Goal: Book appointment/travel/reservation

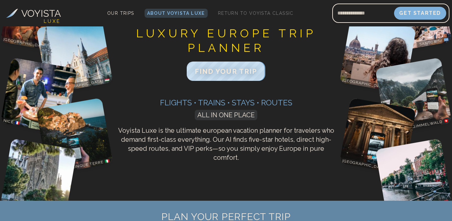
scroll to position [23, 0]
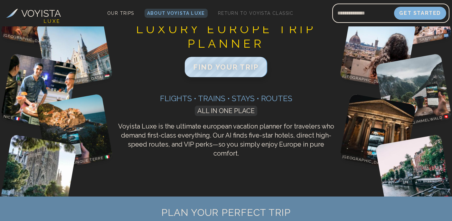
click at [232, 68] on span "FIND YOUR TRIP" at bounding box center [226, 67] width 66 height 8
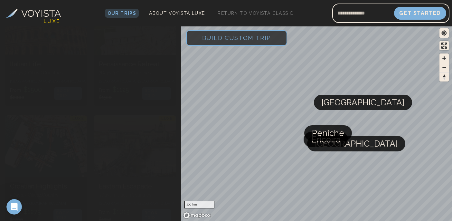
scroll to position [920, 0]
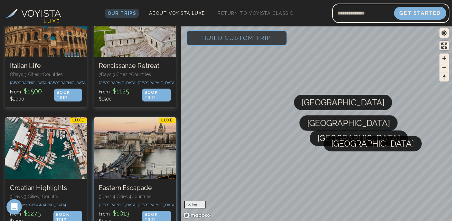
click at [136, 121] on div at bounding box center [135, 148] width 83 height 62
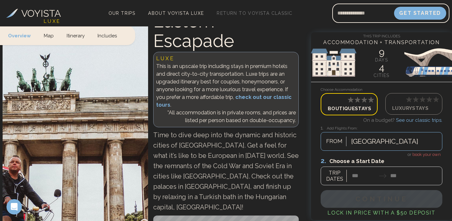
scroll to position [49, 0]
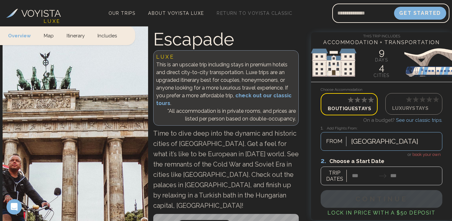
click at [223, 166] on span "Time to dive deep into the dynamic and historic cities of [GEOGRAPHIC_DATA]. Ge…" at bounding box center [226, 170] width 146 height 80
click at [421, 101] on icon at bounding box center [423, 99] width 7 height 7
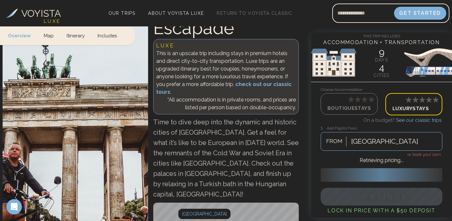
scroll to position [61, 0]
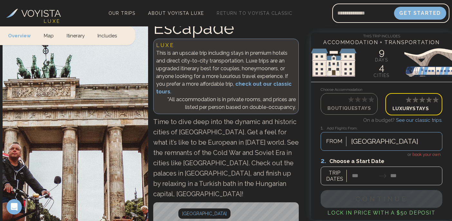
click at [361, 178] on div at bounding box center [382, 171] width 122 height 29
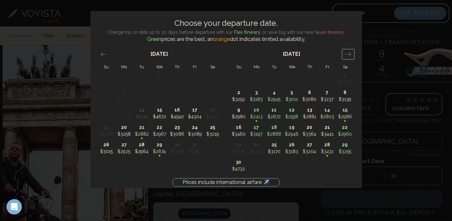
click at [349, 54] on icon "Move forward to switch to the next month." at bounding box center [347, 54] width 5 height 3
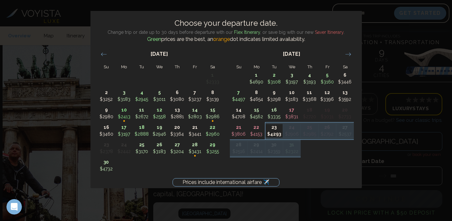
click at [275, 131] on p "23" at bounding box center [274, 127] width 17 height 7
type input "********"
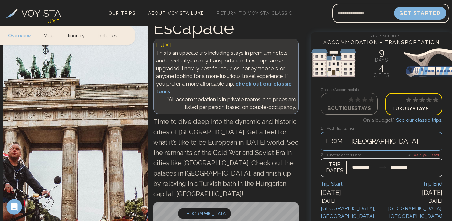
click at [407, 168] on div at bounding box center [382, 164] width 122 height 25
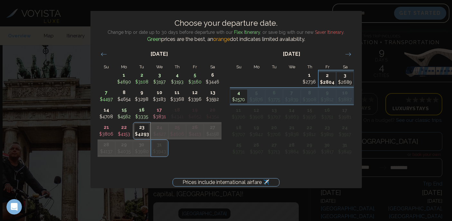
click at [326, 77] on p "2" at bounding box center [327, 75] width 17 height 7
type input "*******"
type input "********"
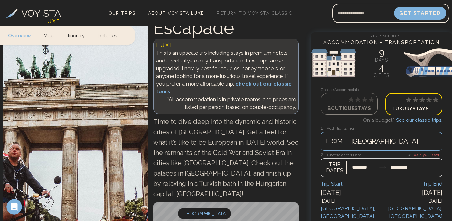
click at [335, 170] on div at bounding box center [382, 164] width 122 height 25
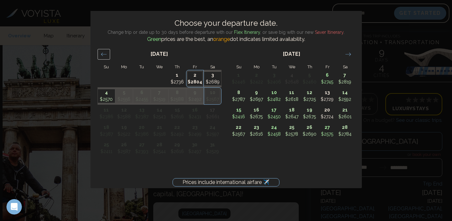
click at [103, 53] on icon "Move backward to switch to the previous month." at bounding box center [104, 54] width 6 height 6
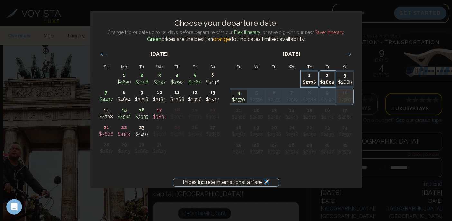
click at [308, 77] on p "1" at bounding box center [309, 75] width 17 height 7
type input "*******"
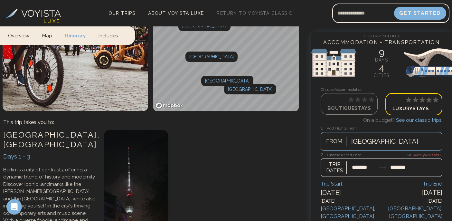
scroll to position [0, 0]
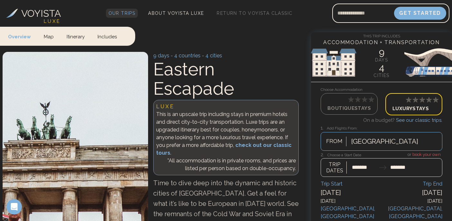
click at [124, 13] on span "Our Trips" at bounding box center [122, 13] width 27 height 5
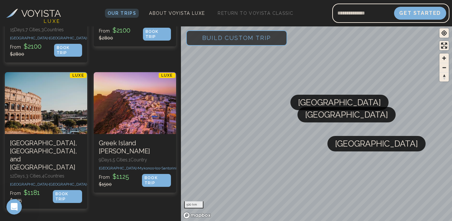
scroll to position [277, 0]
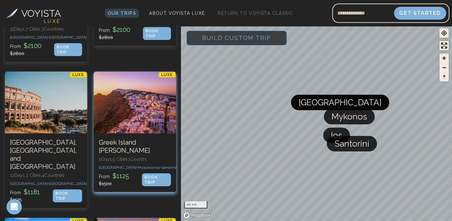
click at [140, 120] on div at bounding box center [135, 103] width 83 height 62
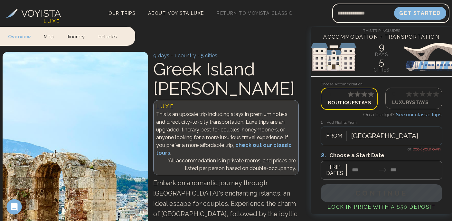
click at [422, 101] on p "Luxury Stays" at bounding box center [415, 102] width 44 height 9
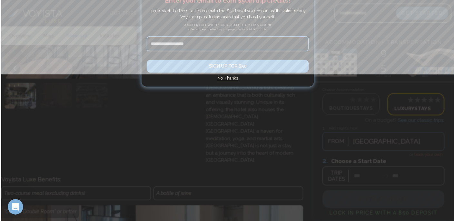
scroll to position [3141, 0]
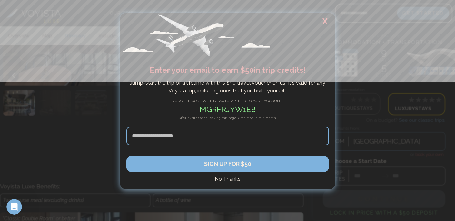
click at [326, 24] on h2 "X" at bounding box center [325, 21] width 21 height 17
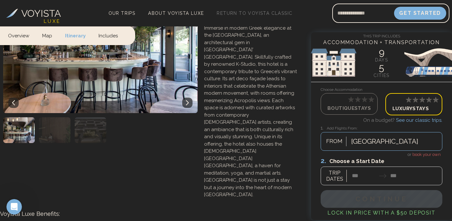
scroll to position [3112, 0]
